Goal: Task Accomplishment & Management: Use online tool/utility

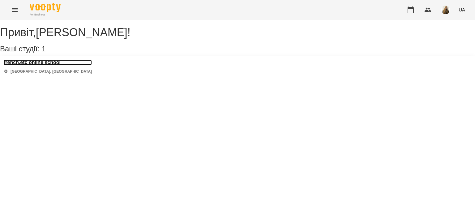
click at [48, 65] on h3 "french.etc online school" at bounding box center [48, 63] width 88 height 6
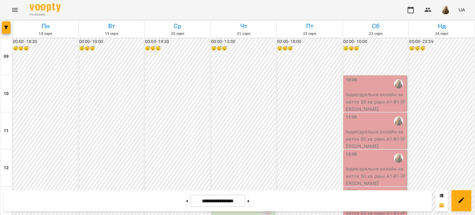
scroll to position [370, 0]
click at [442, 11] on img "button" at bounding box center [445, 10] width 9 height 9
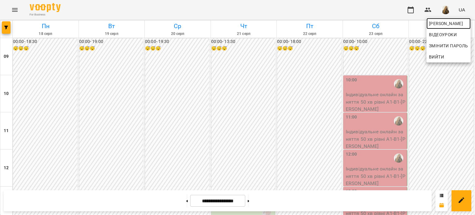
click at [435, 25] on span "[PERSON_NAME]" at bounding box center [448, 23] width 39 height 7
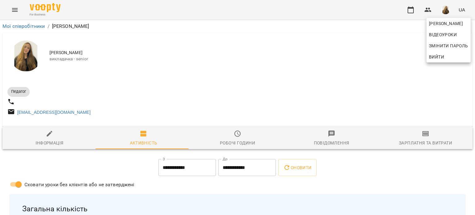
click at [426, 141] on div at bounding box center [237, 107] width 475 height 215
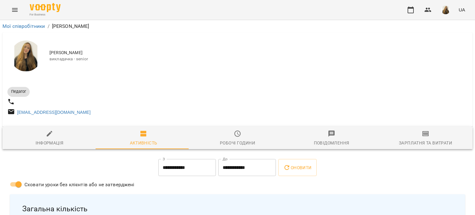
click at [423, 135] on icon "button" at bounding box center [425, 133] width 4 height 2
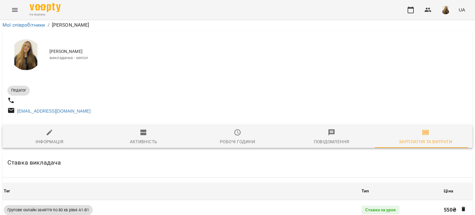
scroll to position [832, 0]
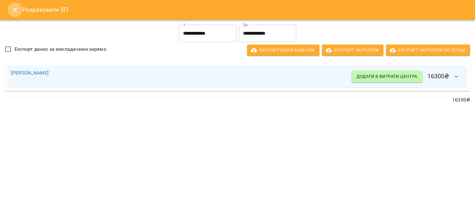
click at [16, 12] on icon "Close" at bounding box center [14, 9] width 7 height 7
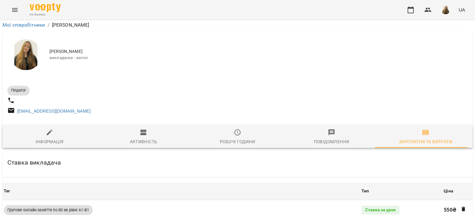
click at [14, 10] on icon "Menu" at bounding box center [14, 9] width 7 height 7
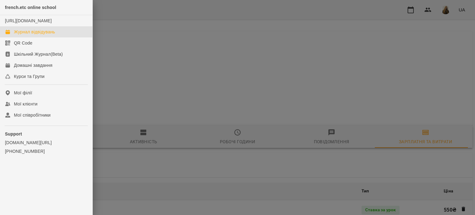
click at [32, 35] on div "Журнал відвідувань" at bounding box center [34, 32] width 41 height 6
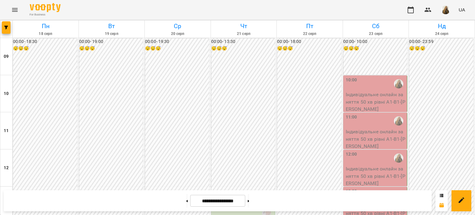
scroll to position [247, 0]
click at [249, 201] on button at bounding box center [249, 201] width 2 height 14
click at [186, 201] on icon at bounding box center [187, 201] width 2 height 2
click at [249, 204] on button at bounding box center [249, 201] width 2 height 14
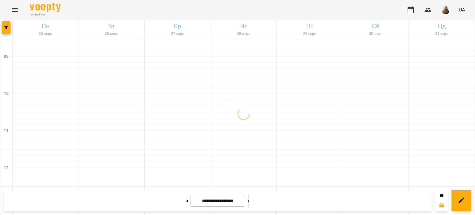
click at [249, 204] on button at bounding box center [249, 201] width 2 height 14
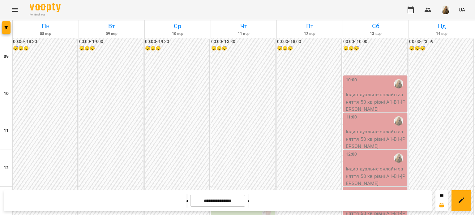
scroll to position [339, 0]
click at [249, 202] on button at bounding box center [249, 201] width 2 height 14
click at [186, 202] on button at bounding box center [187, 201] width 2 height 14
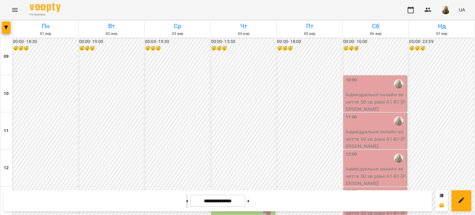
click at [186, 202] on button at bounding box center [187, 201] width 2 height 14
click at [186, 204] on button at bounding box center [187, 201] width 2 height 14
type input "**********"
